Goal: Transaction & Acquisition: Purchase product/service

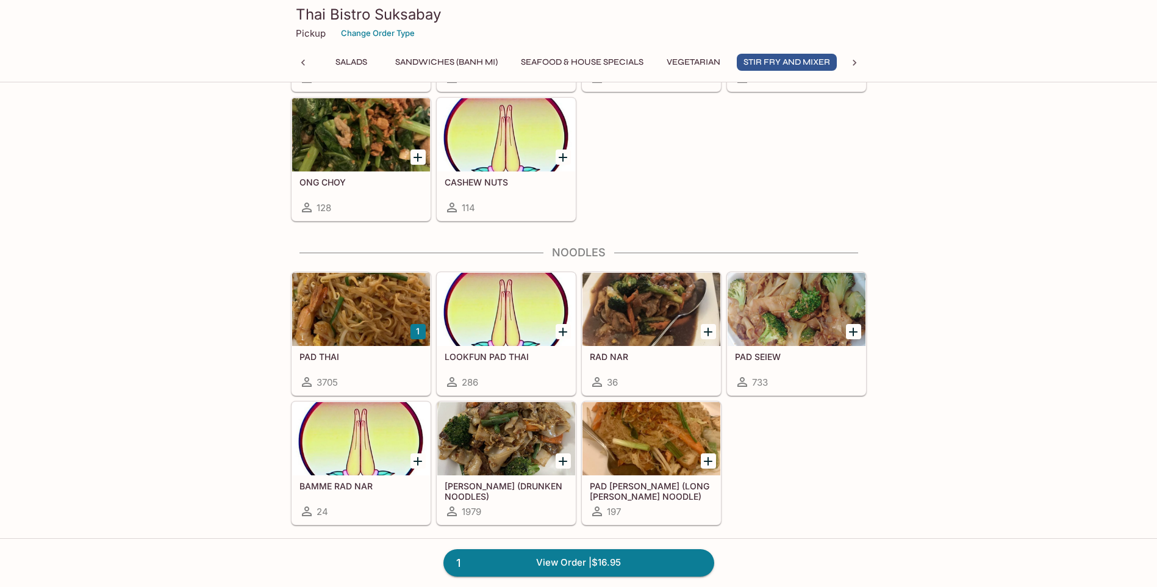
scroll to position [2624, 0]
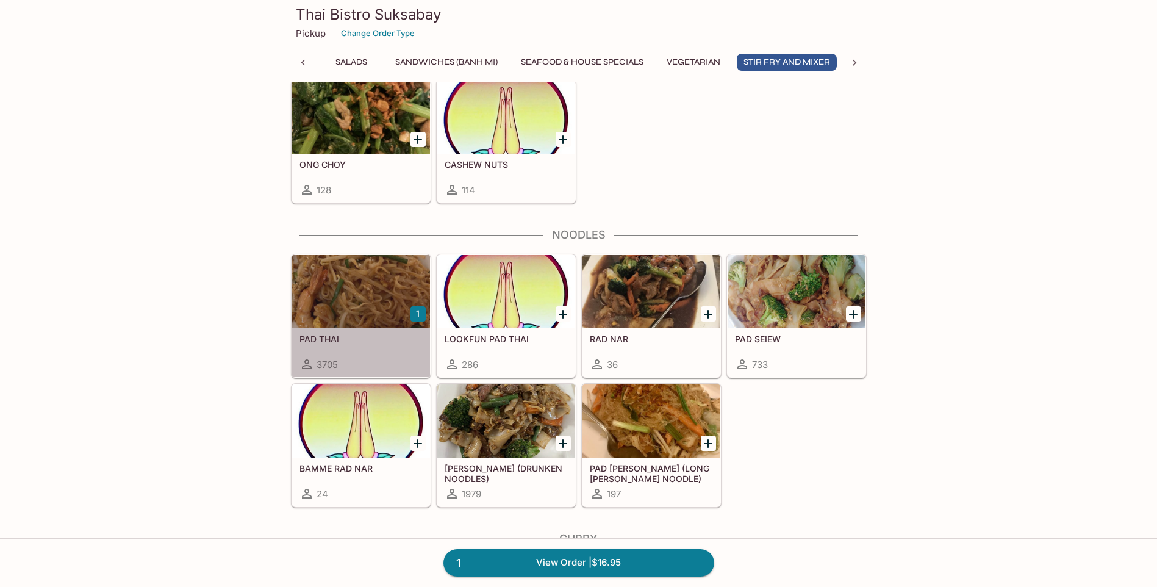
click at [322, 297] on div at bounding box center [361, 291] width 138 height 73
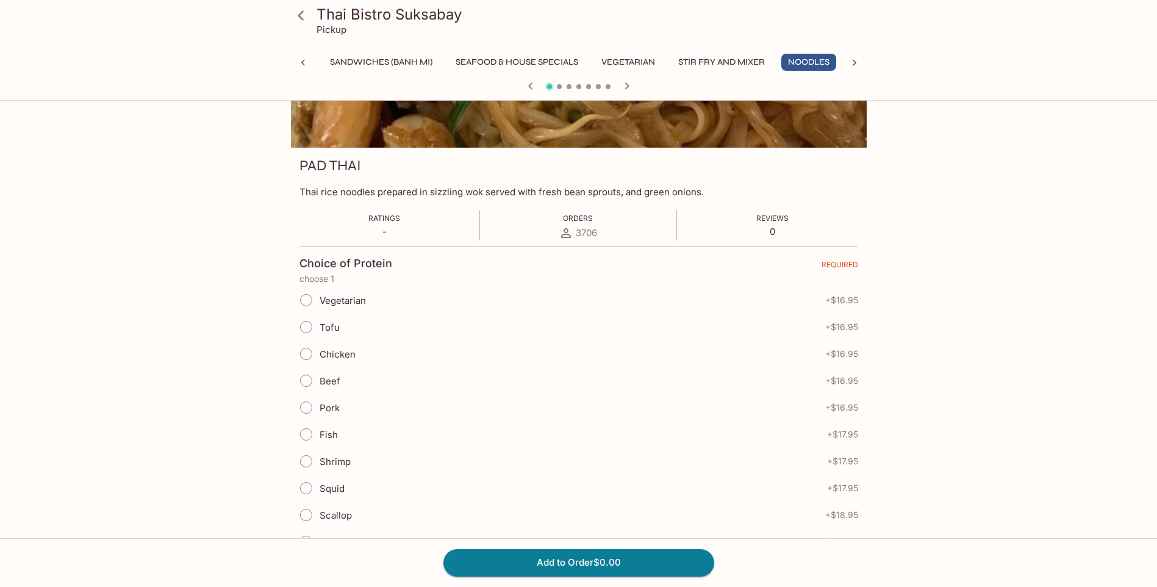
scroll to position [122, 0]
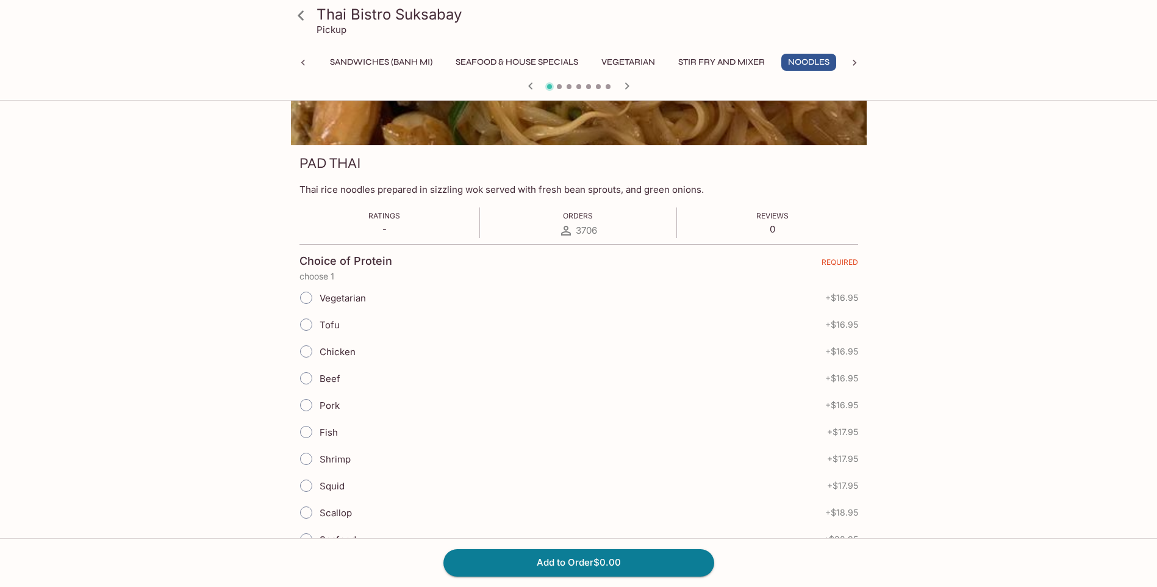
click at [306, 400] on input "Pork" at bounding box center [306, 405] width 26 height 26
radio input "true"
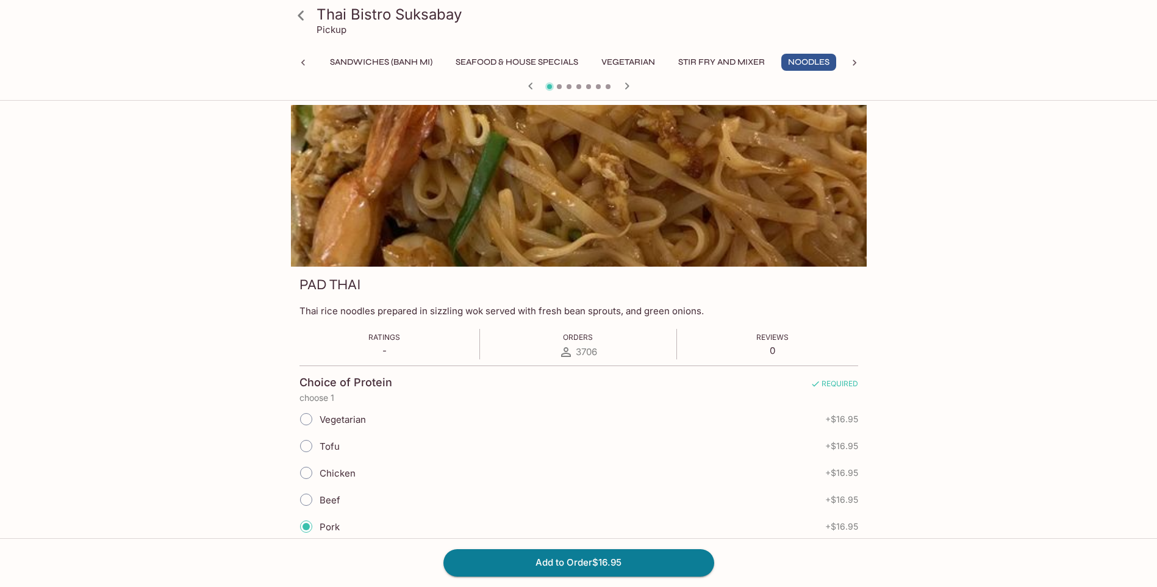
scroll to position [0, 0]
click at [558, 562] on button "Add to Order $16.95" at bounding box center [579, 562] width 271 height 27
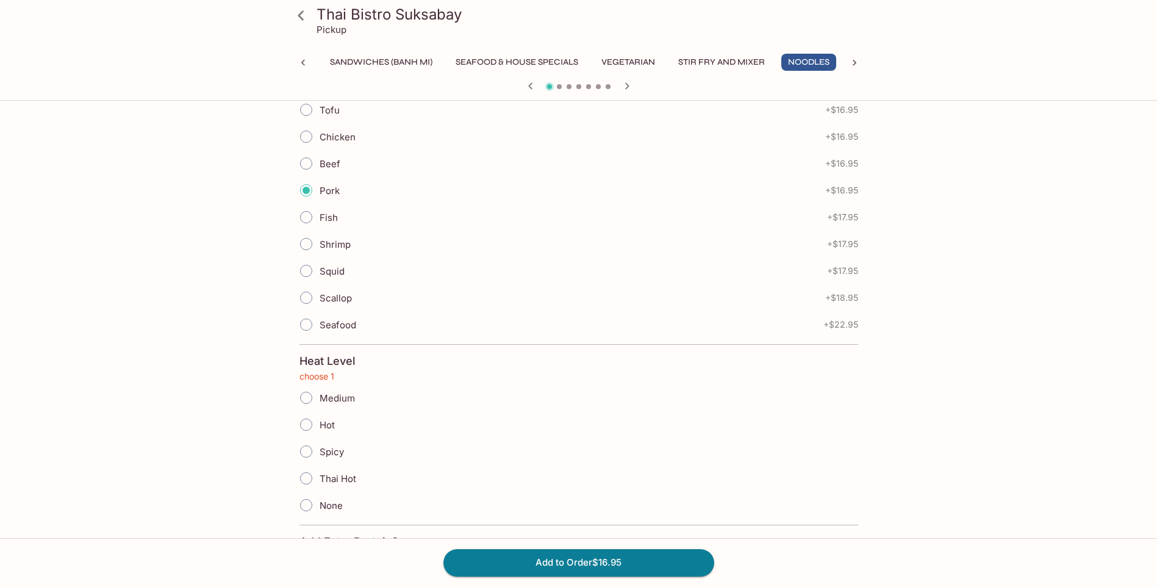
scroll to position [361, 0]
click at [306, 402] on input "Hot" at bounding box center [306, 401] width 26 height 26
radio input "true"
click at [610, 564] on button "Add to Order $16.95" at bounding box center [579, 562] width 271 height 27
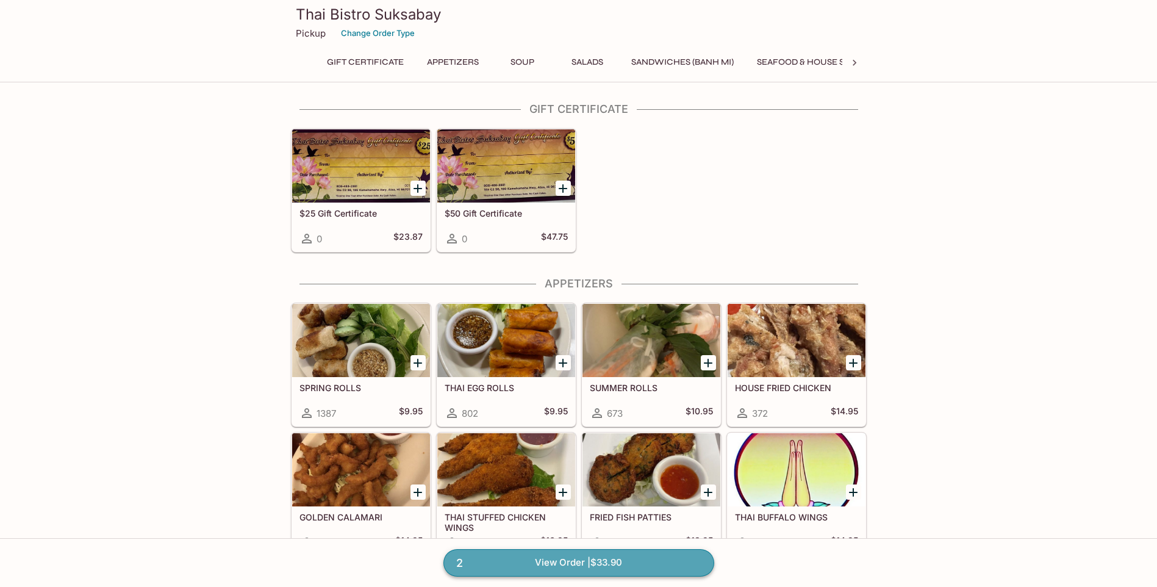
click at [497, 562] on link "2 View Order | $33.90" at bounding box center [579, 562] width 271 height 27
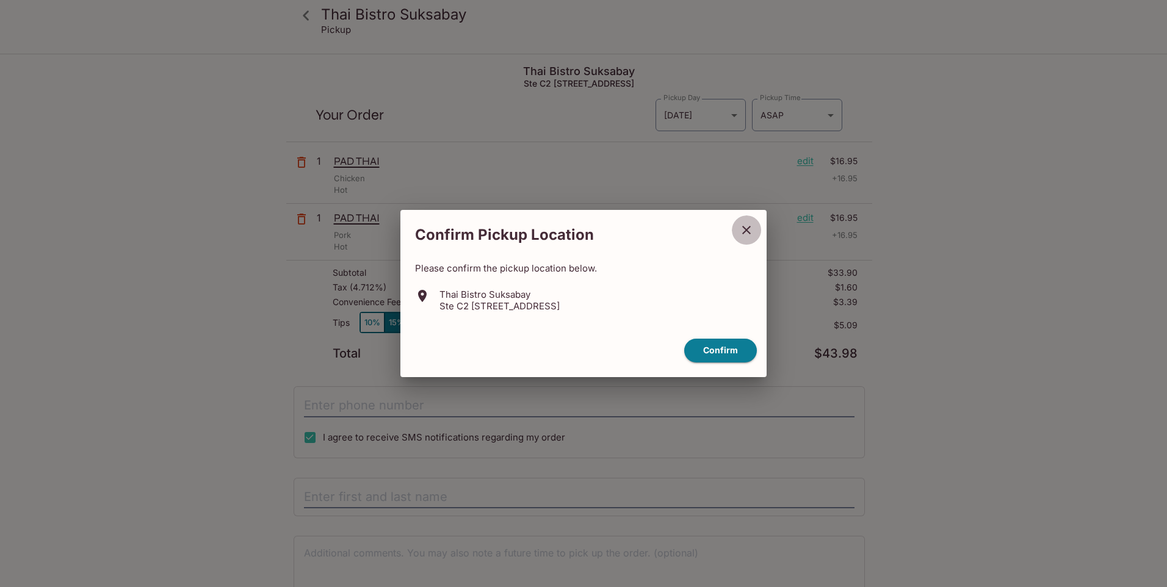
click at [746, 229] on icon "close" at bounding box center [746, 230] width 15 height 15
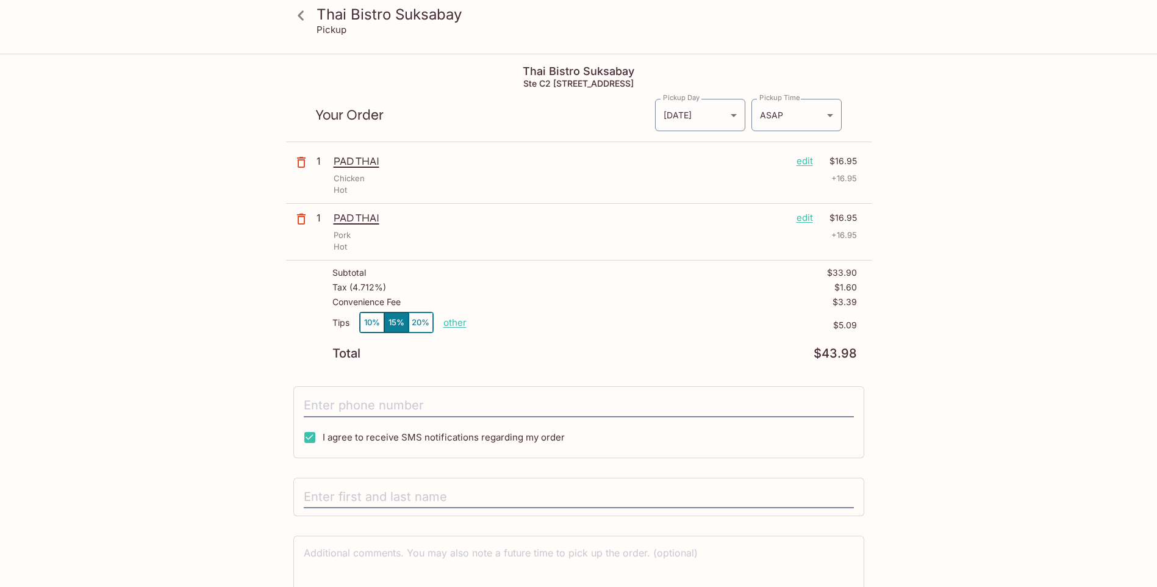
click at [805, 162] on p "edit" at bounding box center [805, 160] width 16 height 13
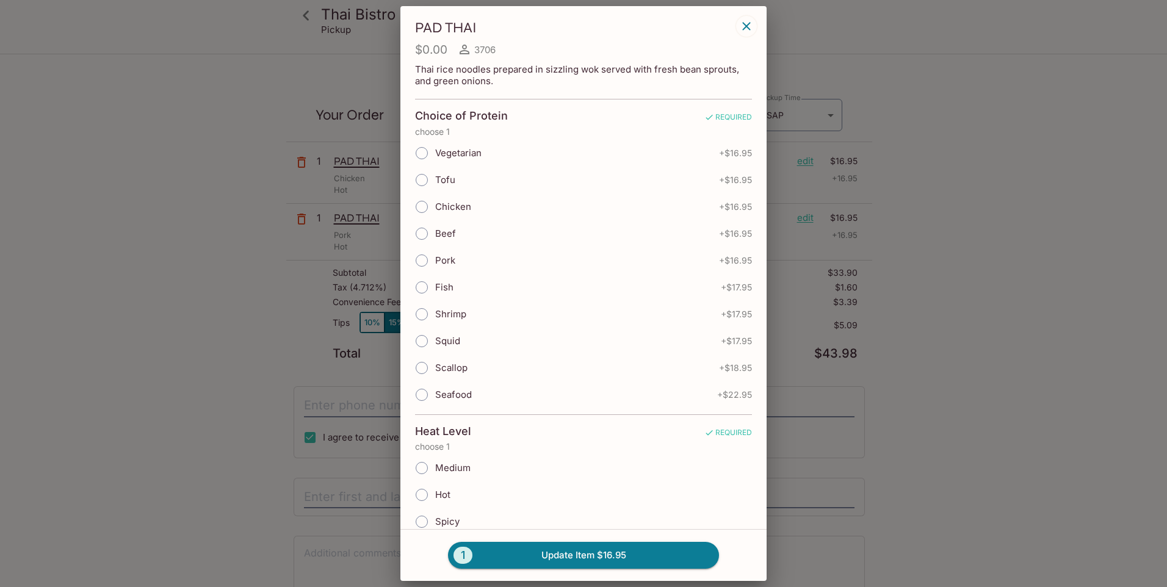
click at [744, 20] on icon "button" at bounding box center [746, 26] width 15 height 15
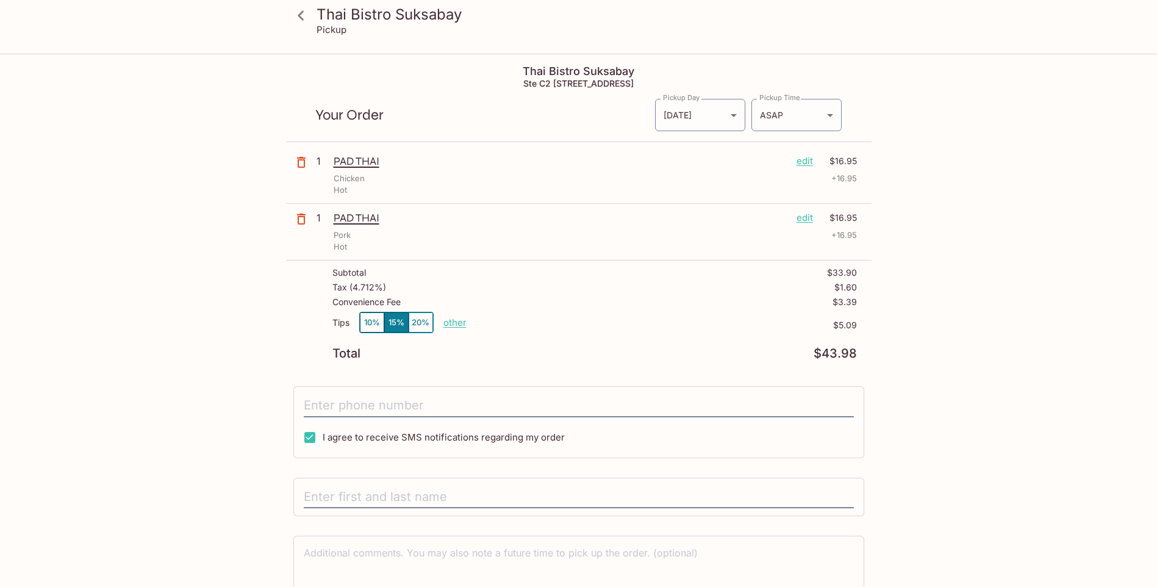
click at [294, 159] on icon "button" at bounding box center [301, 162] width 15 height 15
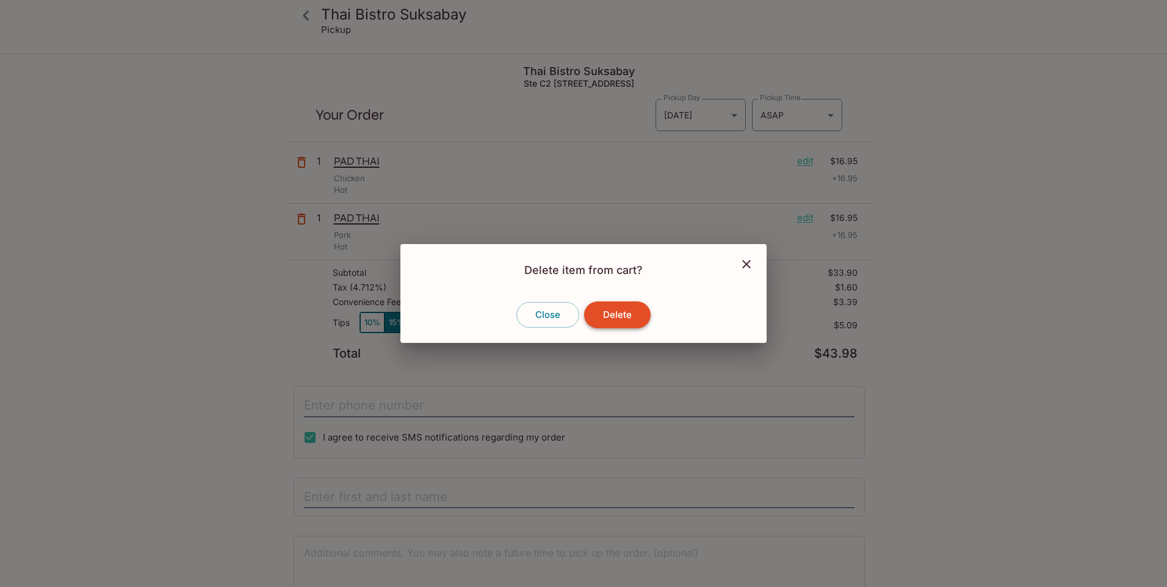
click at [622, 318] on button "Delete" at bounding box center [617, 314] width 67 height 27
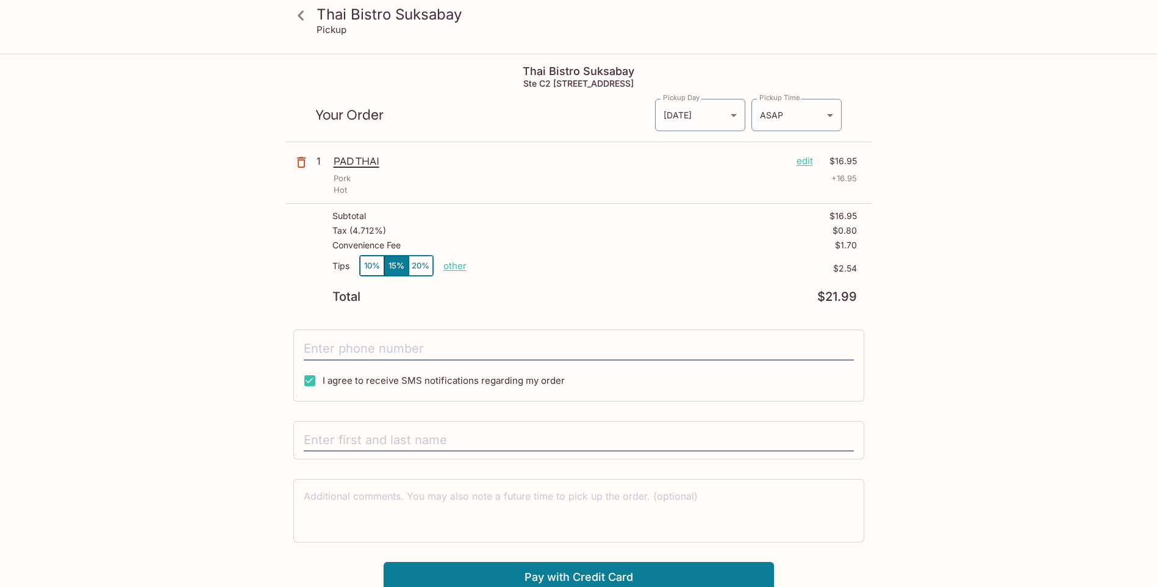
click at [455, 267] on p "other" at bounding box center [455, 266] width 23 height 12
type input "0.00"
click at [457, 280] on div "Tips 10% 15% 20% Done 0.00" at bounding box center [442, 268] width 218 height 26
